Goal: Transaction & Acquisition: Subscribe to service/newsletter

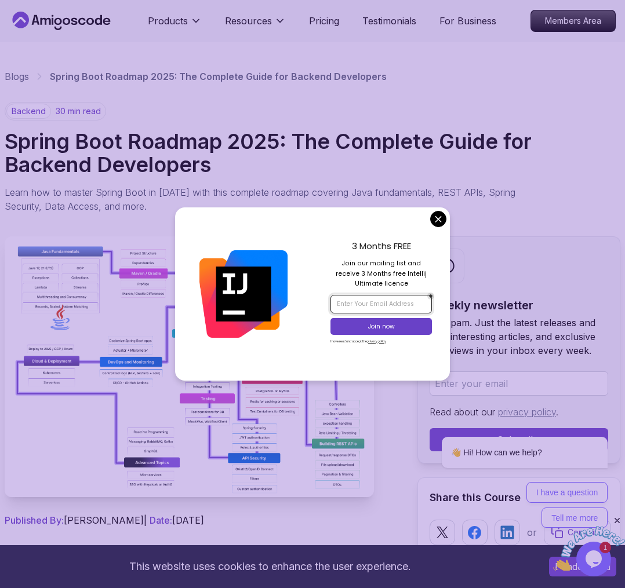
click at [370, 298] on input "email" at bounding box center [380, 304] width 101 height 19
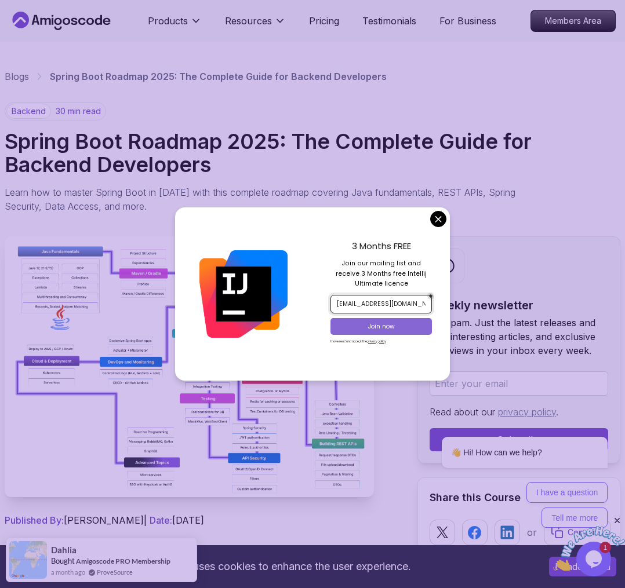
type input "garnierfoche@gmail.com"
click at [387, 321] on button "Join now" at bounding box center [380, 326] width 101 height 16
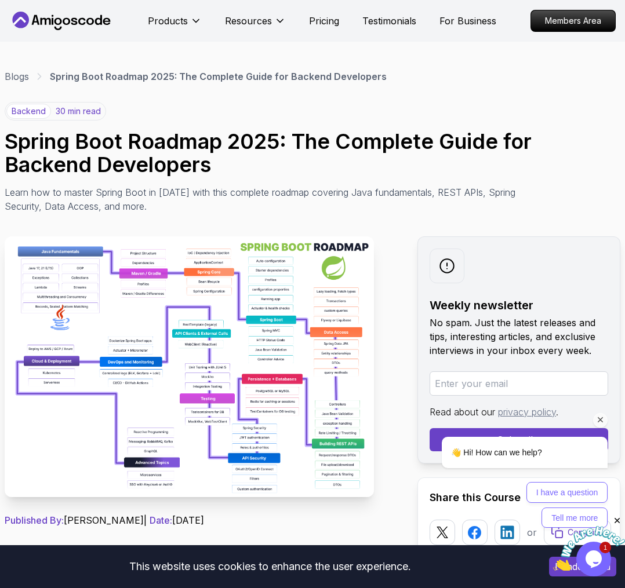
click at [603, 422] on icon "Chat attention grabber" at bounding box center [600, 420] width 10 height 10
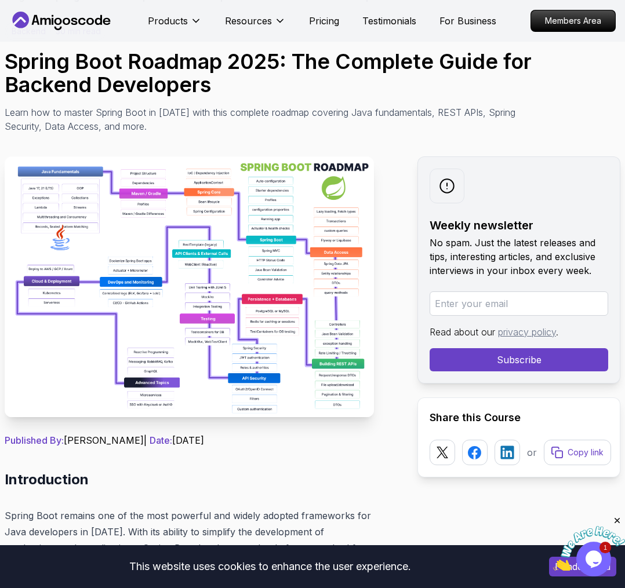
scroll to position [160, 0]
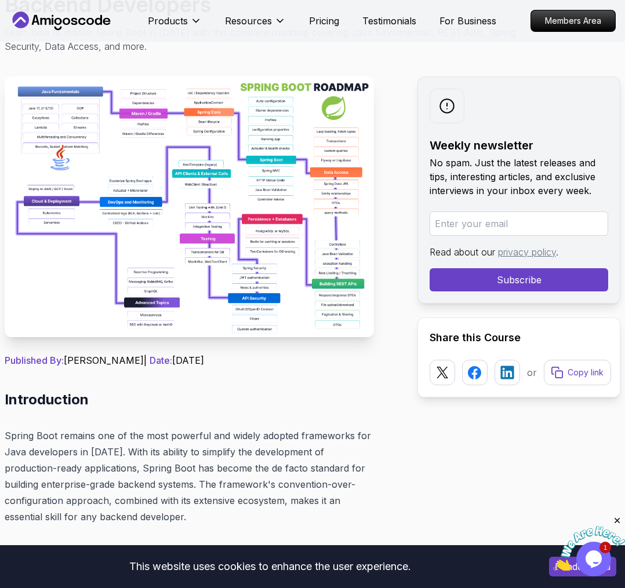
drag, startPoint x: 243, startPoint y: 231, endPoint x: 380, endPoint y: 168, distance: 150.2
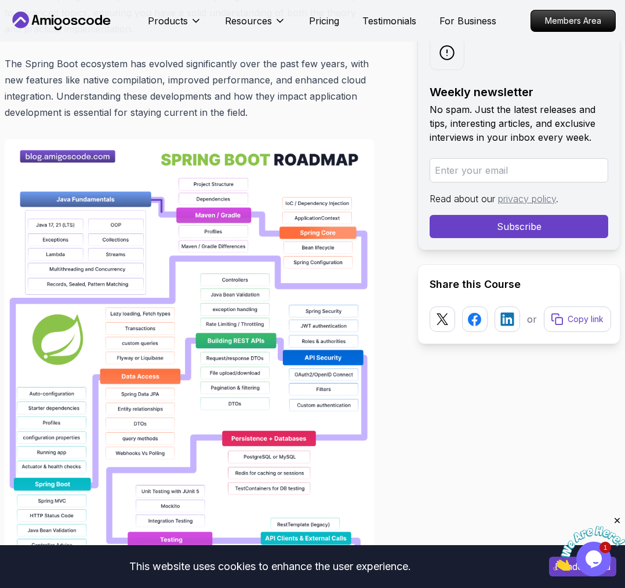
scroll to position [800, 0]
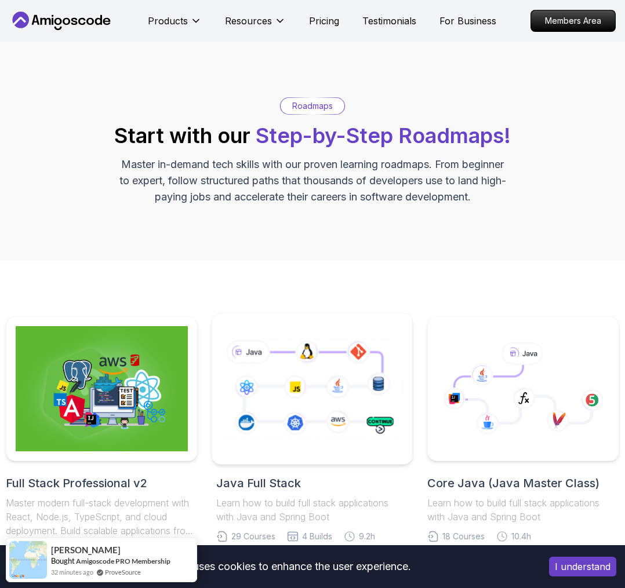
click at [317, 334] on icon at bounding box center [312, 389] width 181 height 132
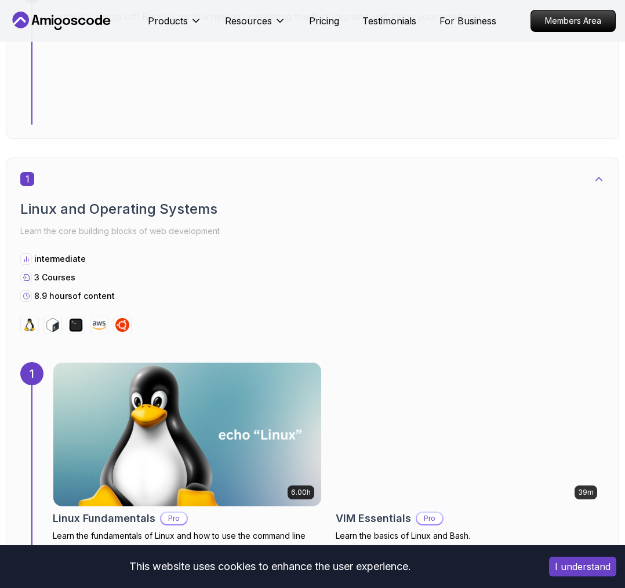
scroll to position [560, 0]
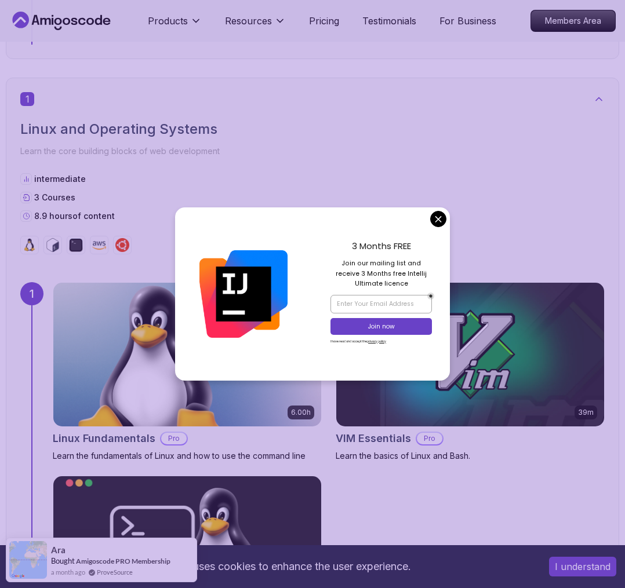
click at [429, 219] on div "3 Months FREE Join our mailing list and receive 3 Months free Intellij Ultimate…" at bounding box center [380, 294] width 137 height 173
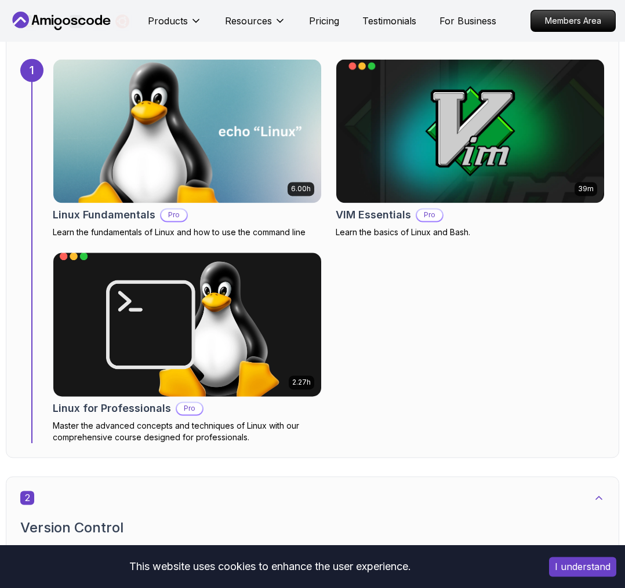
scroll to position [800, 0]
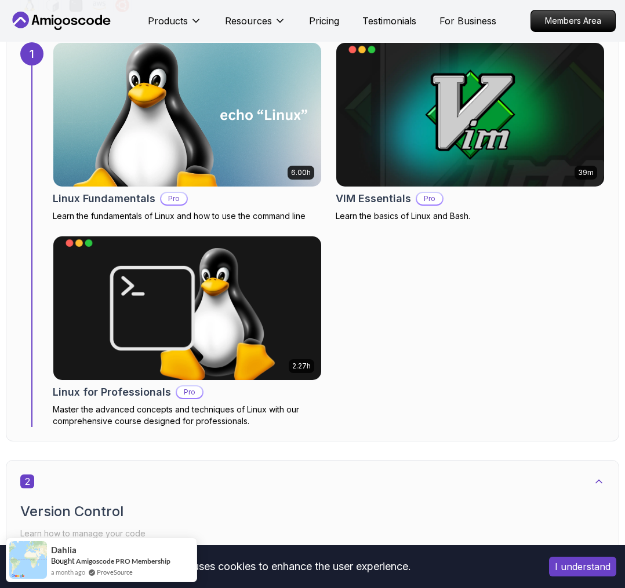
click at [262, 139] on img at bounding box center [186, 114] width 281 height 151
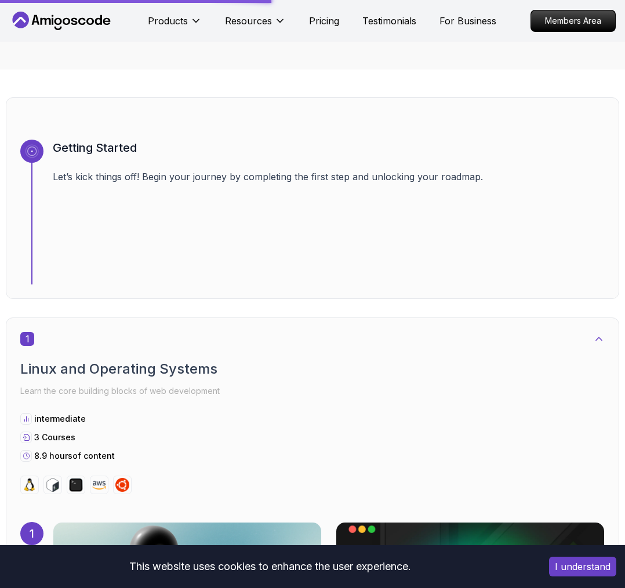
scroll to position [400, 0]
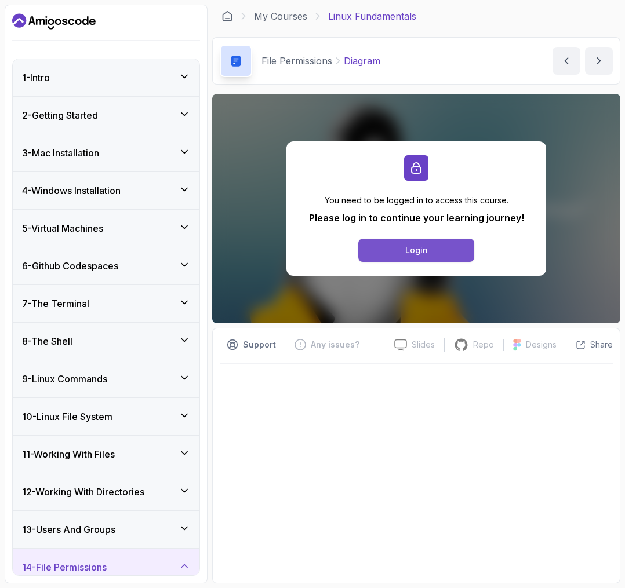
click at [412, 248] on div "Login" at bounding box center [416, 251] width 23 height 12
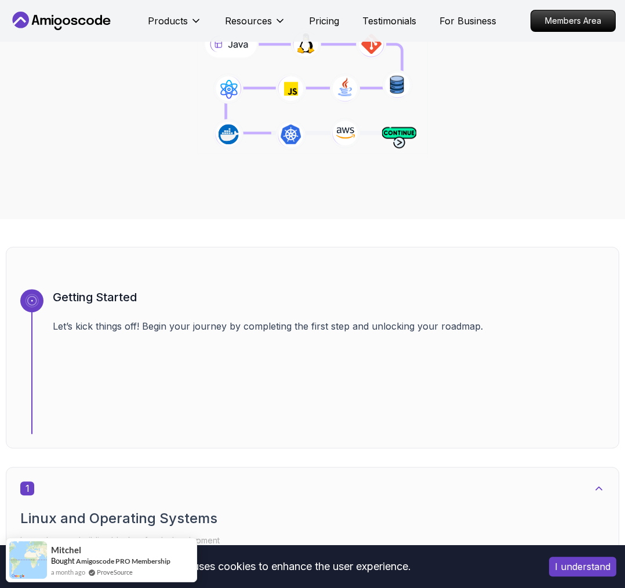
scroll to position [104, 0]
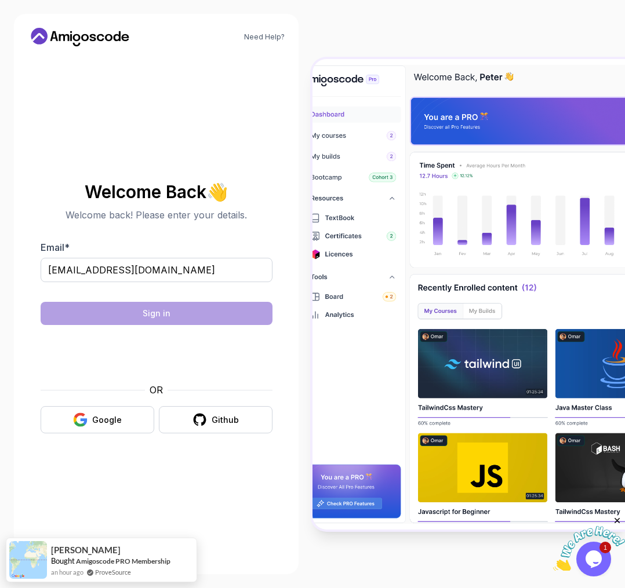
click at [177, 274] on input "[EMAIL_ADDRESS][DOMAIN_NAME]" at bounding box center [157, 270] width 232 height 24
type input "[EMAIL_ADDRESS][DOMAIN_NAME]"
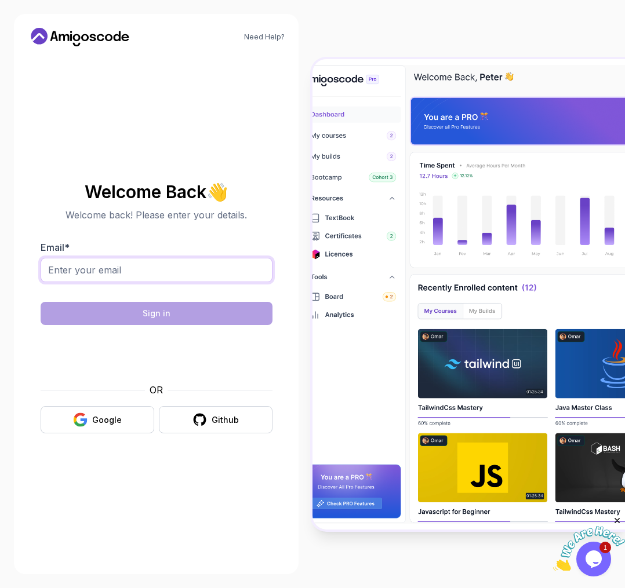
click at [112, 263] on input "Email *" at bounding box center [157, 270] width 232 height 24
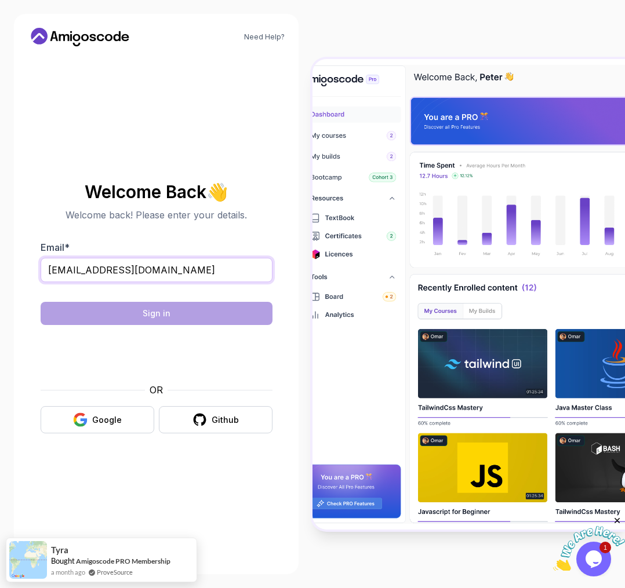
type input "[EMAIL_ADDRESS][DOMAIN_NAME]"
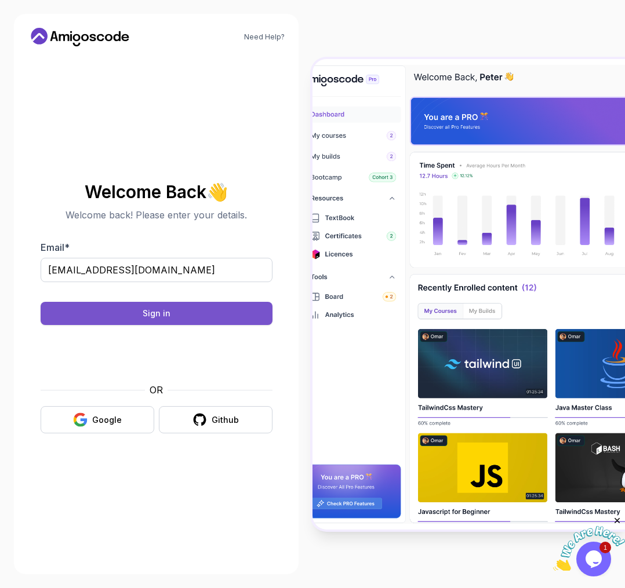
click at [181, 310] on button "Sign in" at bounding box center [157, 313] width 232 height 23
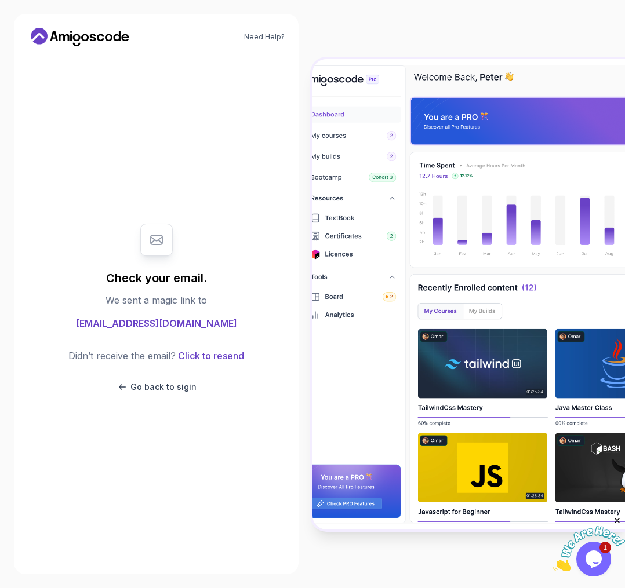
click at [181, 310] on div "Check your email. We sent a magic link to garnierfoche@icloud.com Didn’t receiv…" at bounding box center [157, 308] width 232 height 192
